Goal: Task Accomplishment & Management: Manage account settings

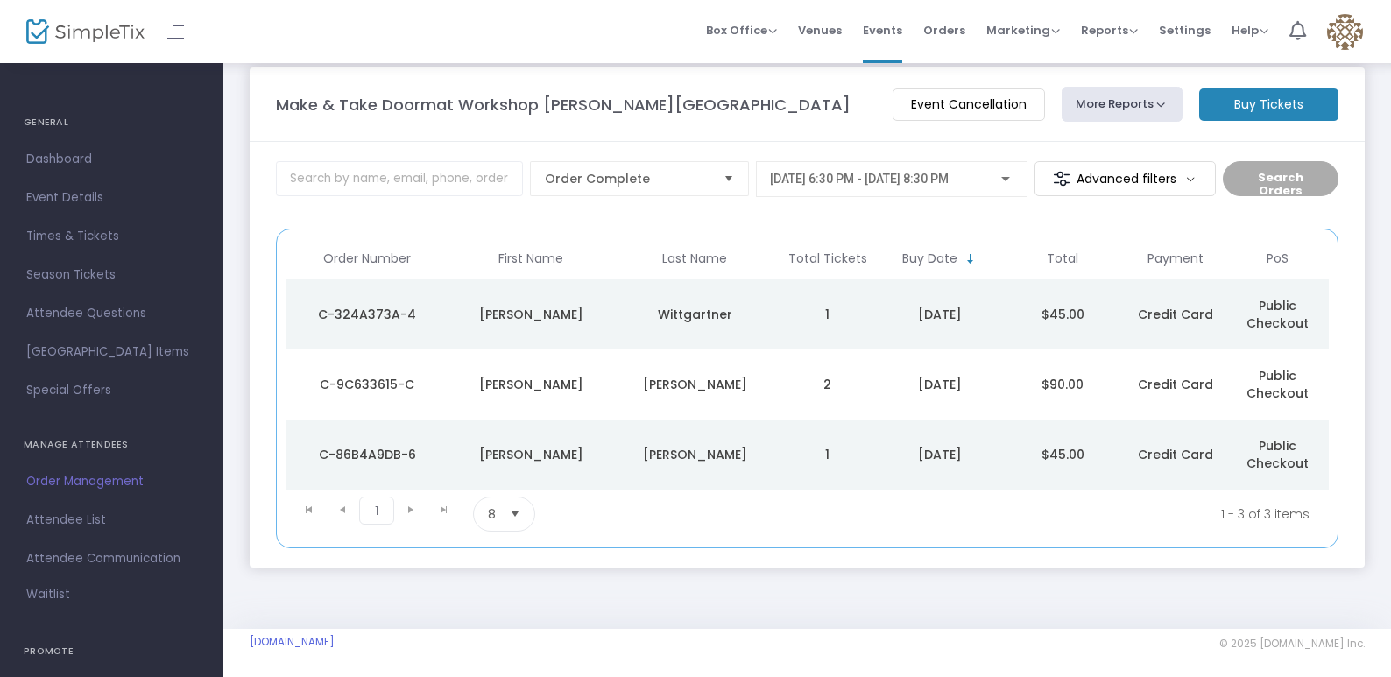
scroll to position [25, 0]
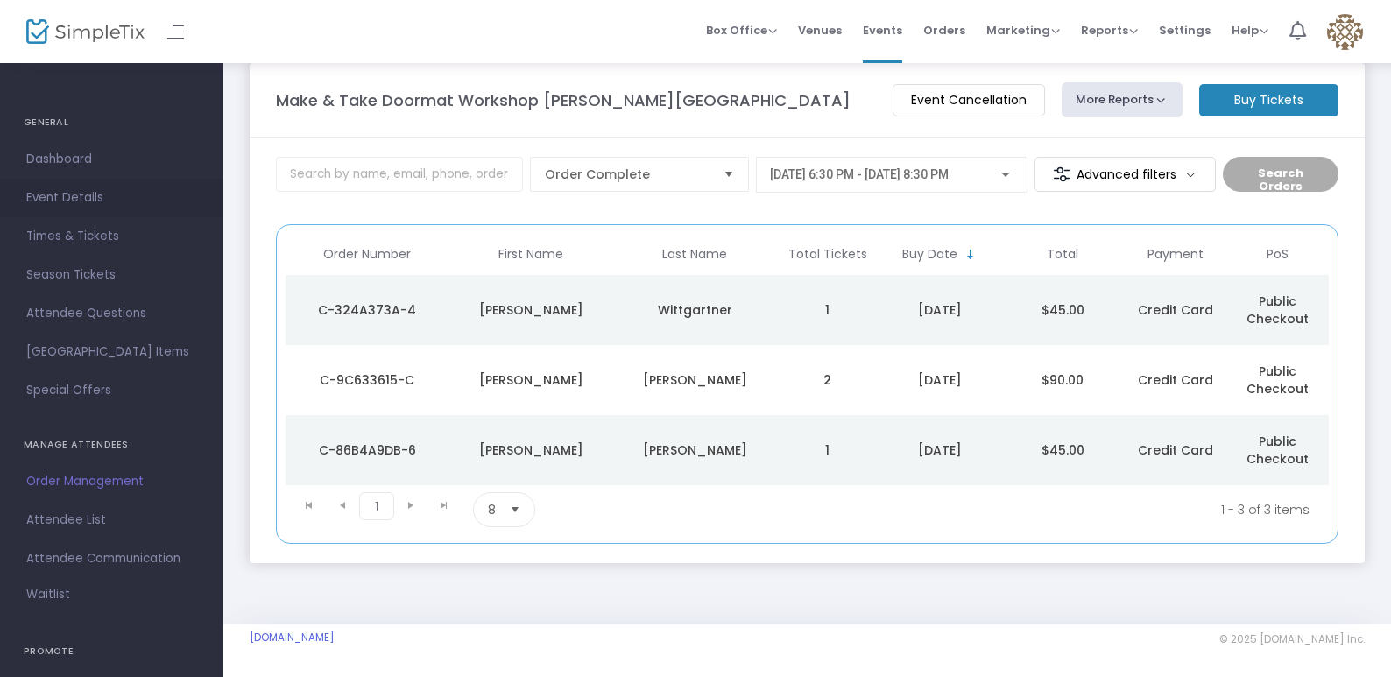
click at [68, 206] on span "Event Details" at bounding box center [111, 198] width 171 height 23
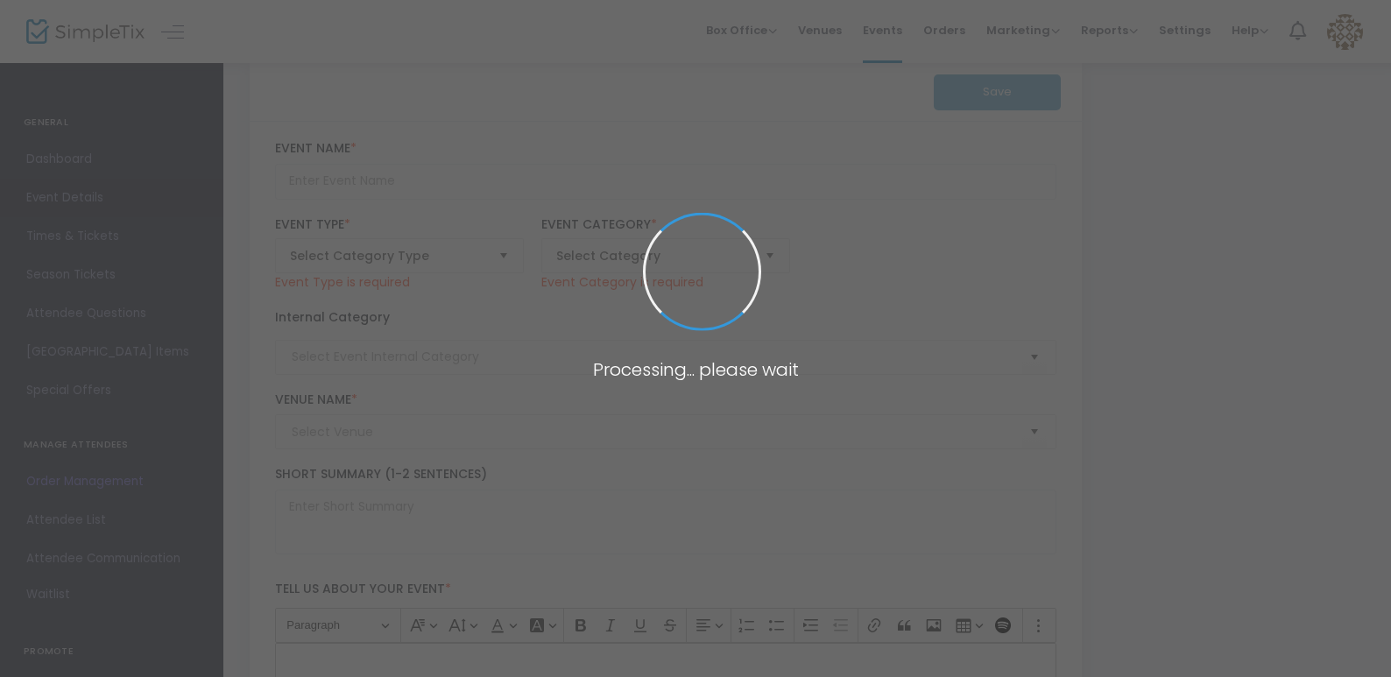
type input "Make & Take Doormat Workshop [PERSON_NAME][GEOGRAPHIC_DATA]"
type textarea "Make & Take Doormat Workshop Parker Library Join us for a creative and engaging…"
type input "Register Now"
type input "Doormat"
type input "Parker Library"
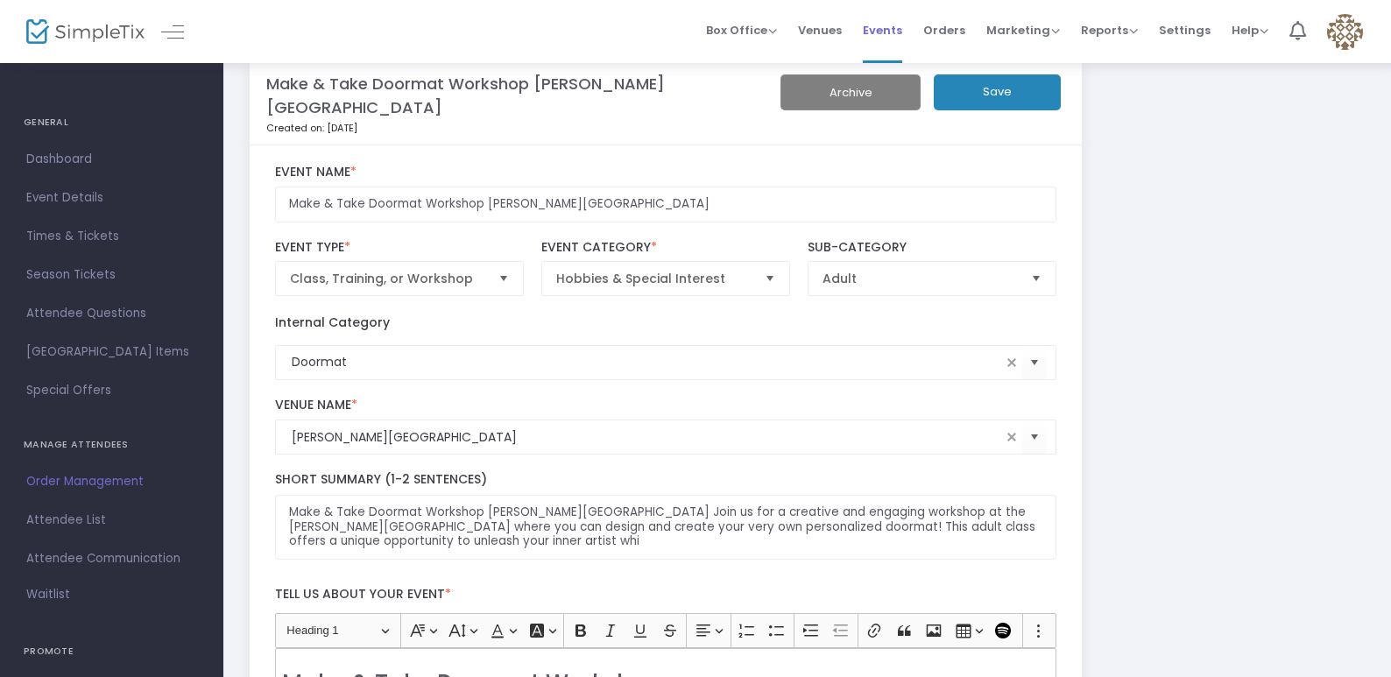
click at [877, 40] on span "Events" at bounding box center [882, 30] width 39 height 45
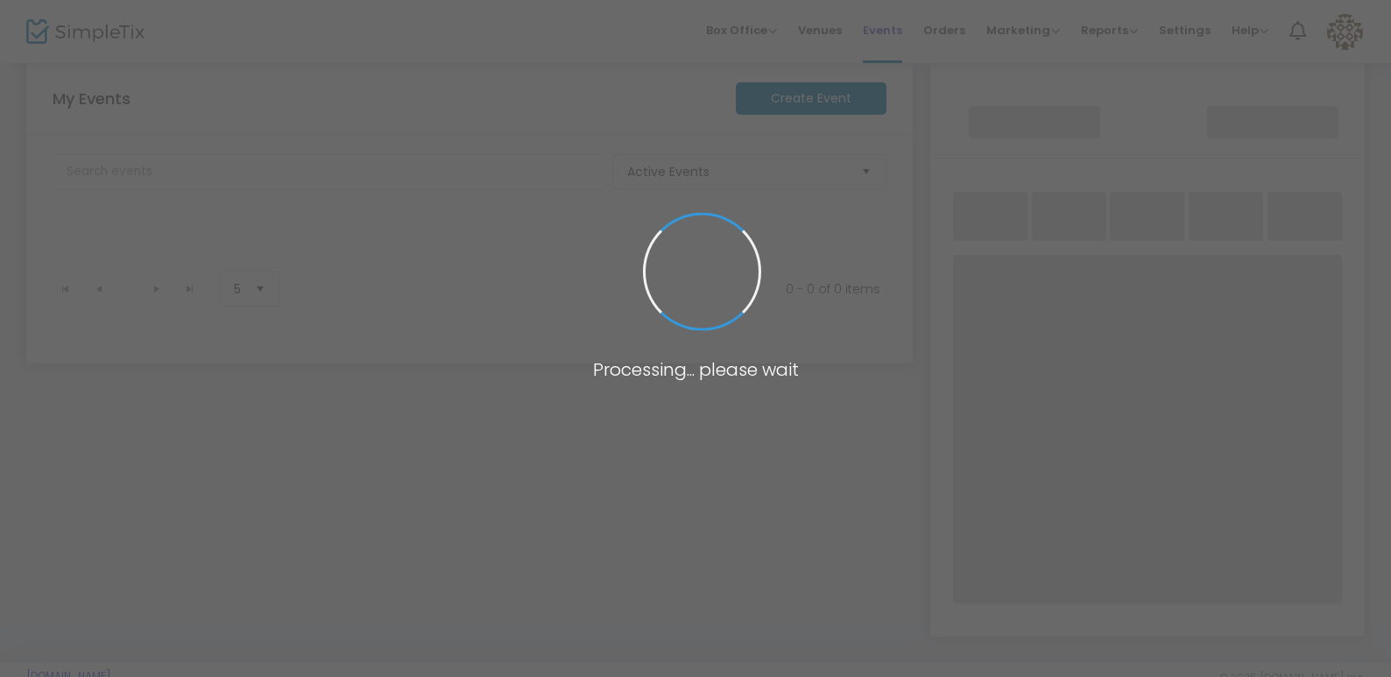
scroll to position [63, 0]
